Goal: Task Accomplishment & Management: Use online tool/utility

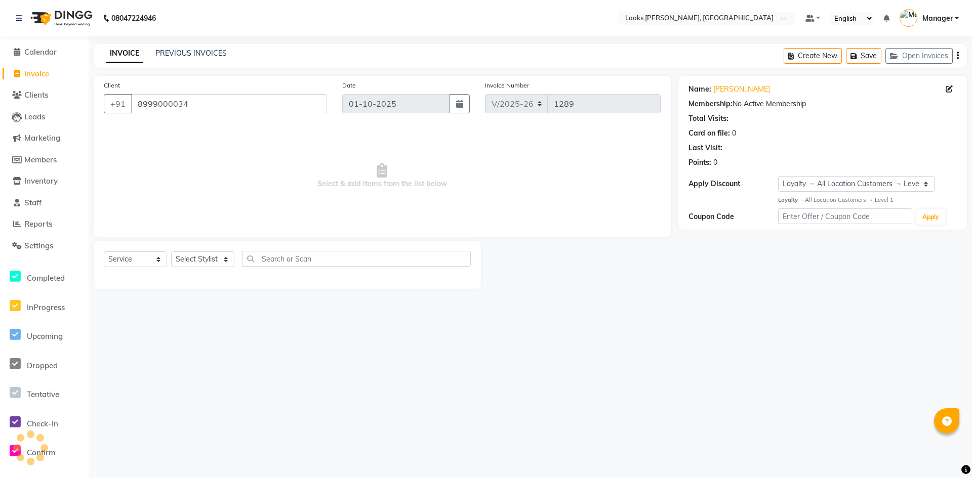
select select "6017"
select select "service"
select select "1: Object"
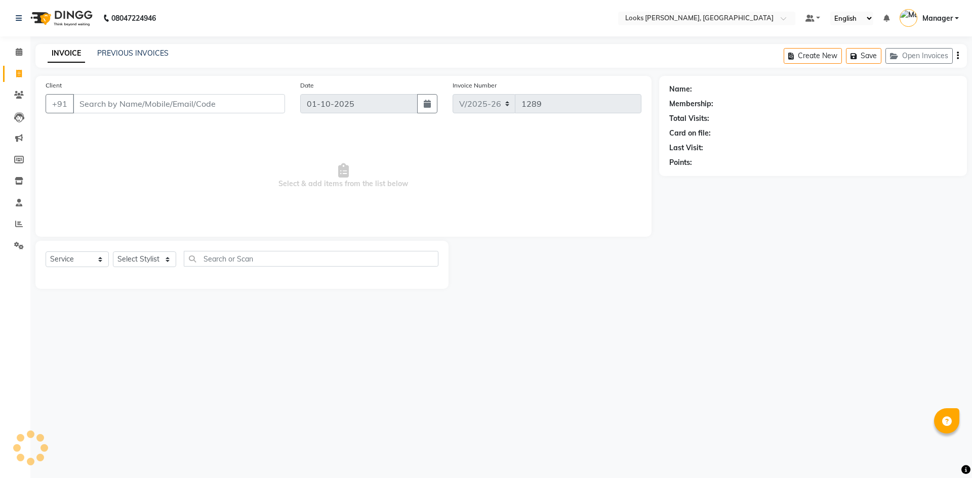
select select "6017"
select select "service"
drag, startPoint x: 154, startPoint y: 110, endPoint x: 156, endPoint y: 105, distance: 5.9
click at [154, 109] on input "Client" at bounding box center [179, 103] width 212 height 19
click at [156, 104] on input "Client" at bounding box center [179, 103] width 212 height 19
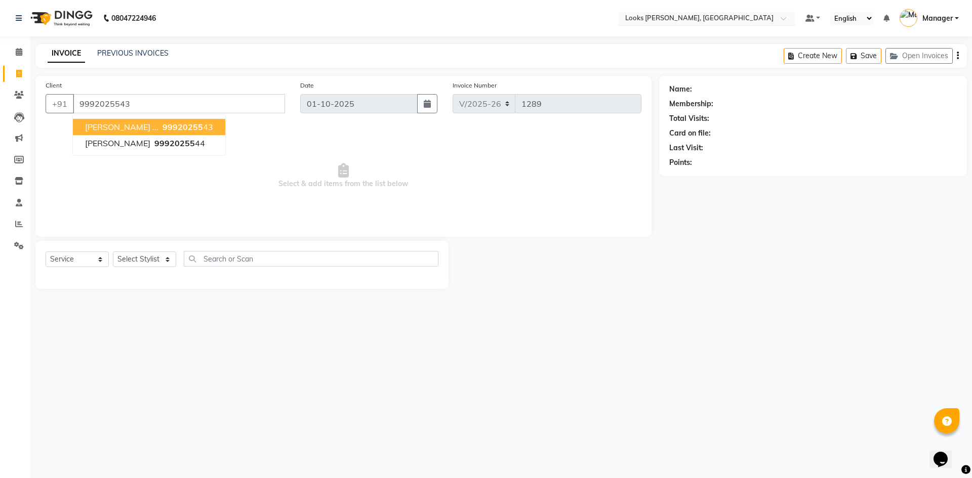
type input "9992025543"
select select "1: Object"
click at [709, 92] on link "Vintee ..." at bounding box center [725, 89] width 63 height 11
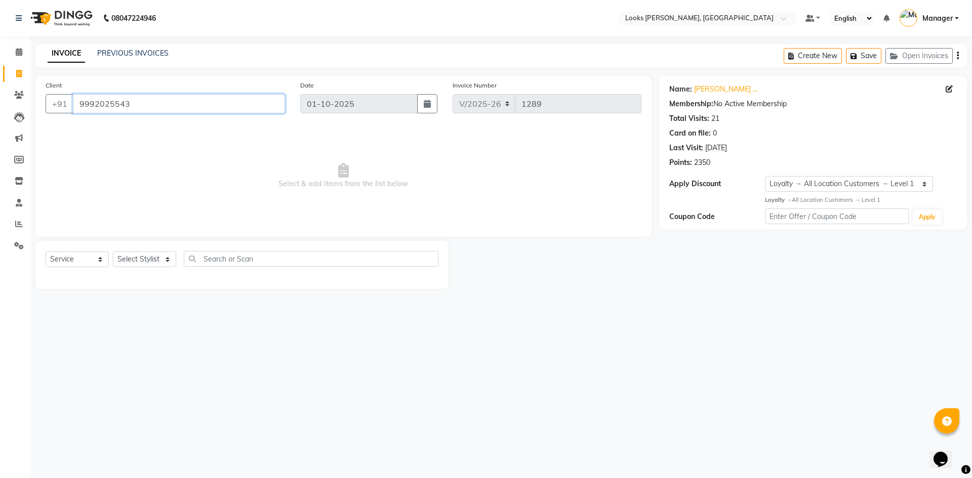
click at [128, 104] on input "9992025543" at bounding box center [179, 103] width 212 height 19
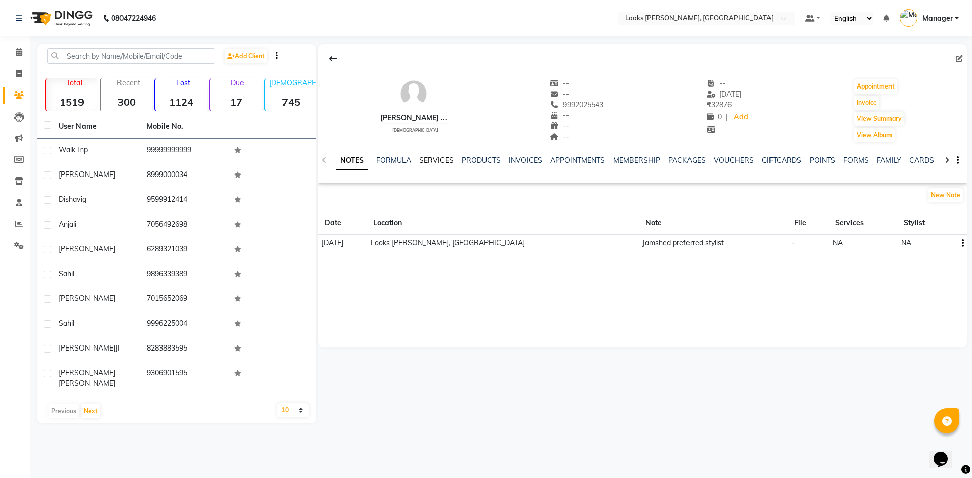
click at [439, 159] on link "SERVICES" at bounding box center [436, 160] width 34 height 9
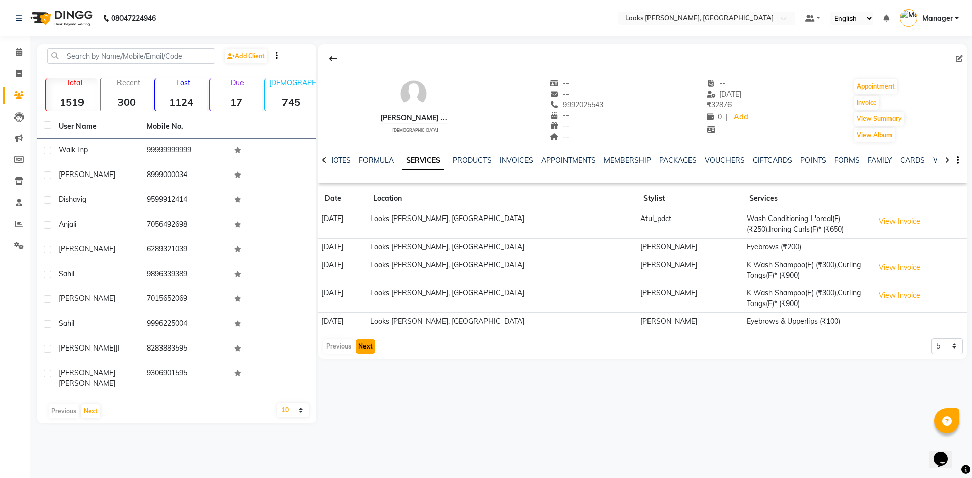
click at [369, 347] on button "Next" at bounding box center [365, 347] width 19 height 14
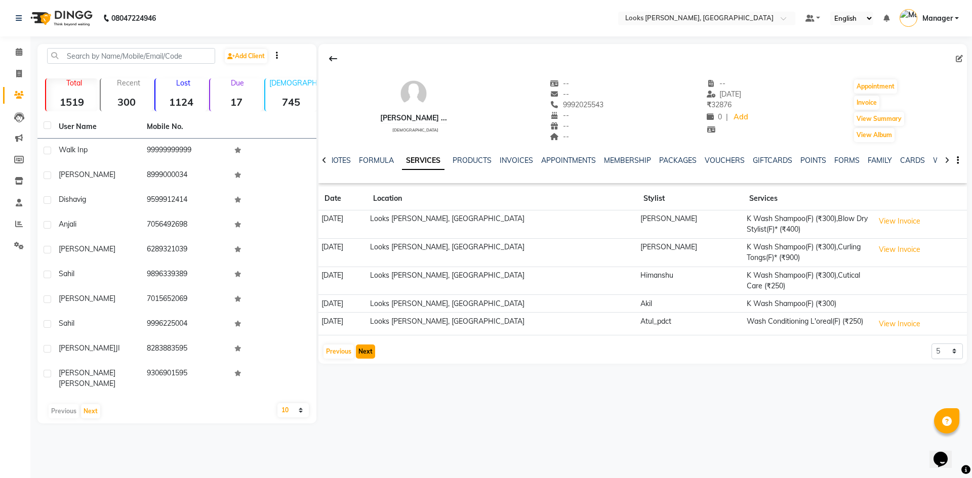
click at [369, 349] on button "Next" at bounding box center [365, 352] width 19 height 14
